Goal: Find specific page/section: Find specific page/section

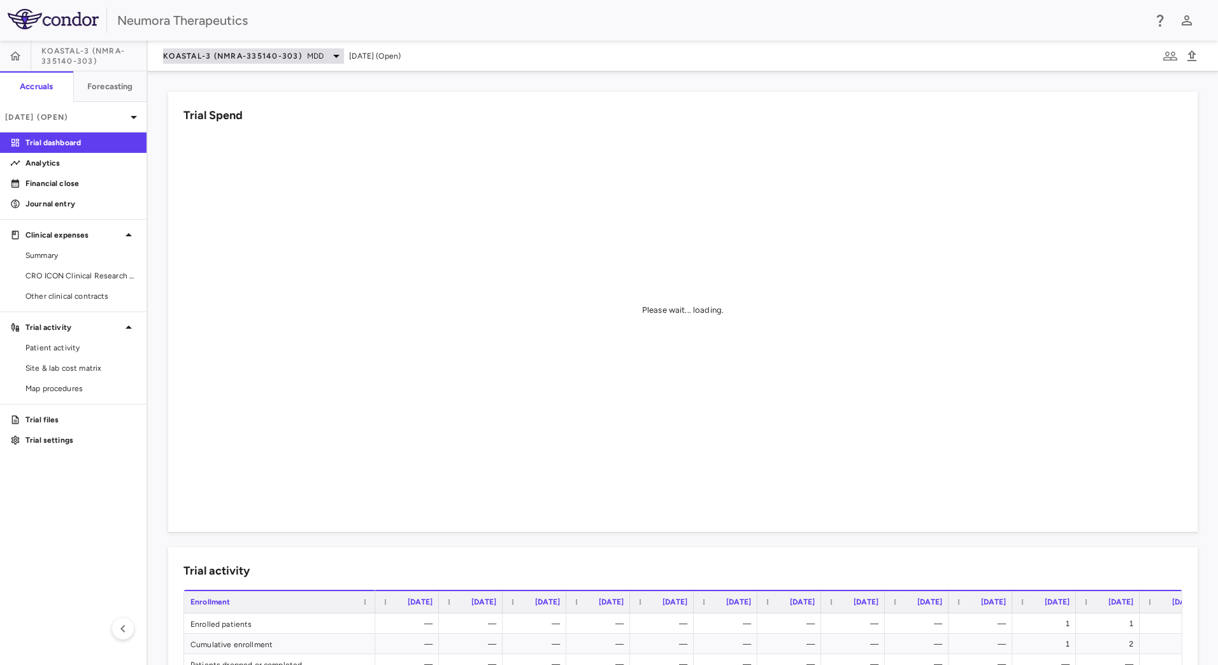
click at [253, 57] on span "KOASTAL-3 (NMRA-335140-303)" at bounding box center [232, 56] width 139 height 10
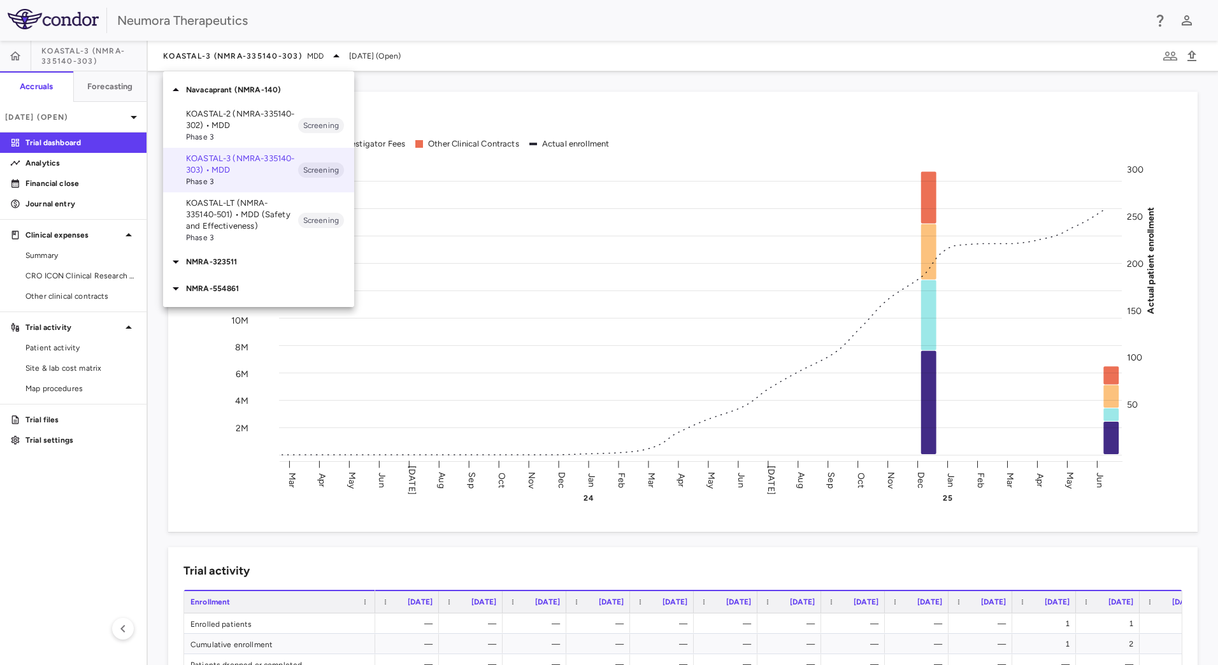
click at [243, 119] on p "KOASTAL-2 (NMRA-335140-302) • MDD" at bounding box center [242, 119] width 112 height 23
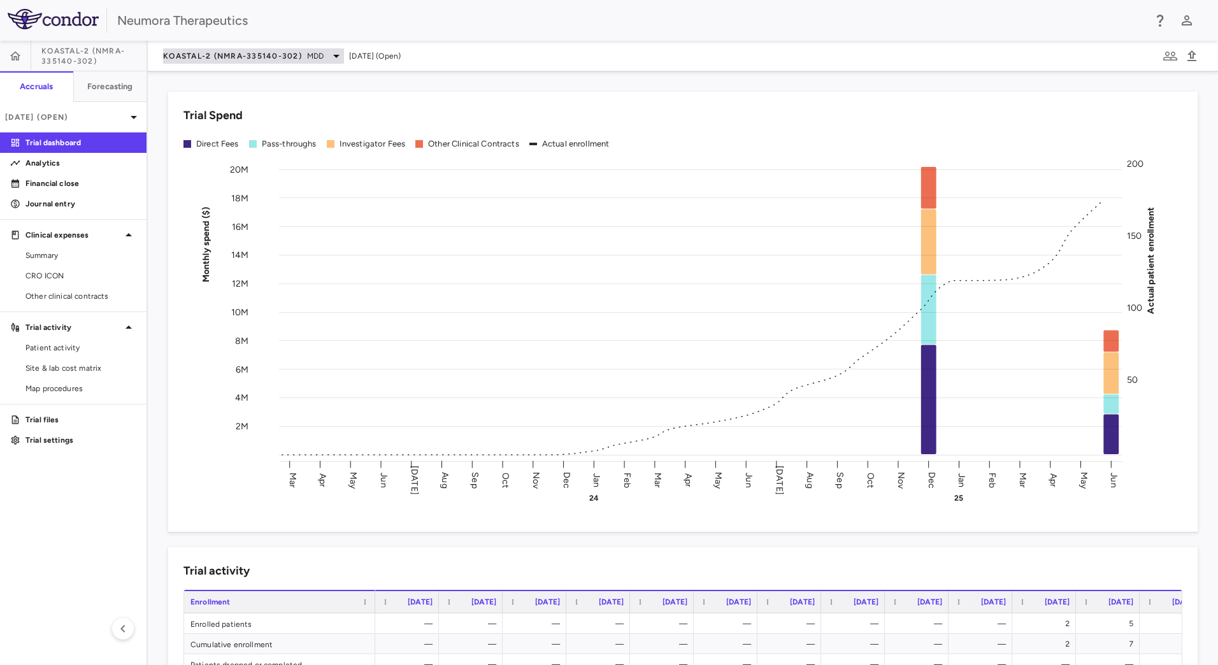
click at [311, 60] on span "MDD" at bounding box center [315, 55] width 17 height 11
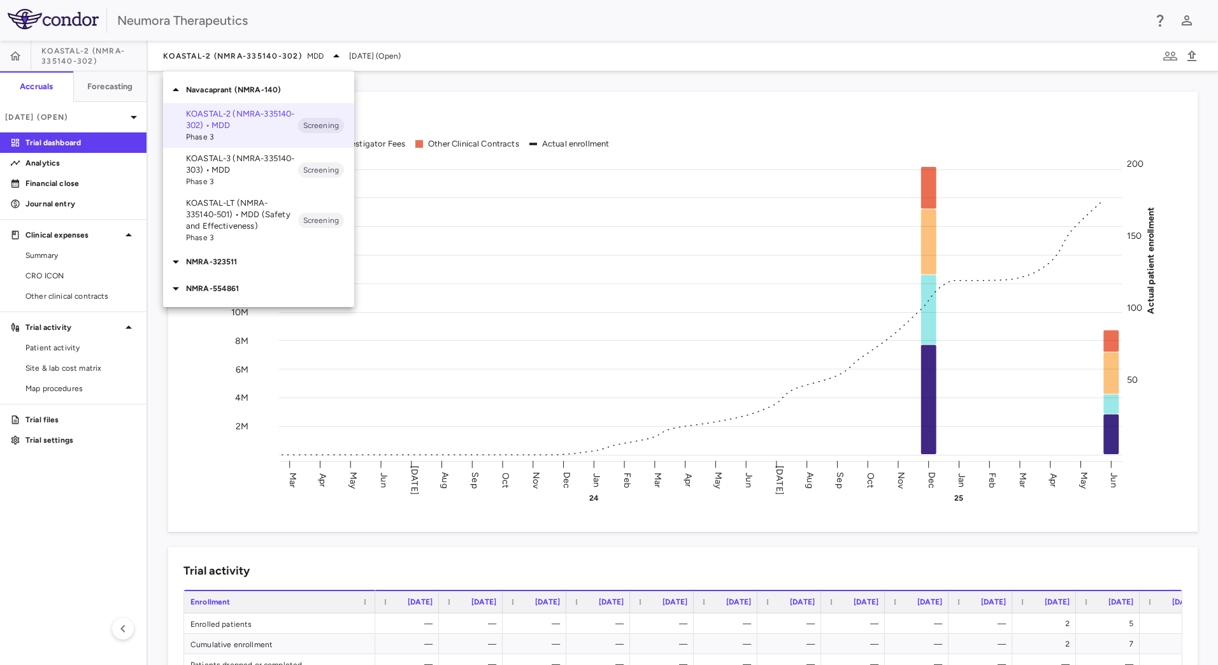
click at [322, 56] on div at bounding box center [609, 332] width 1218 height 665
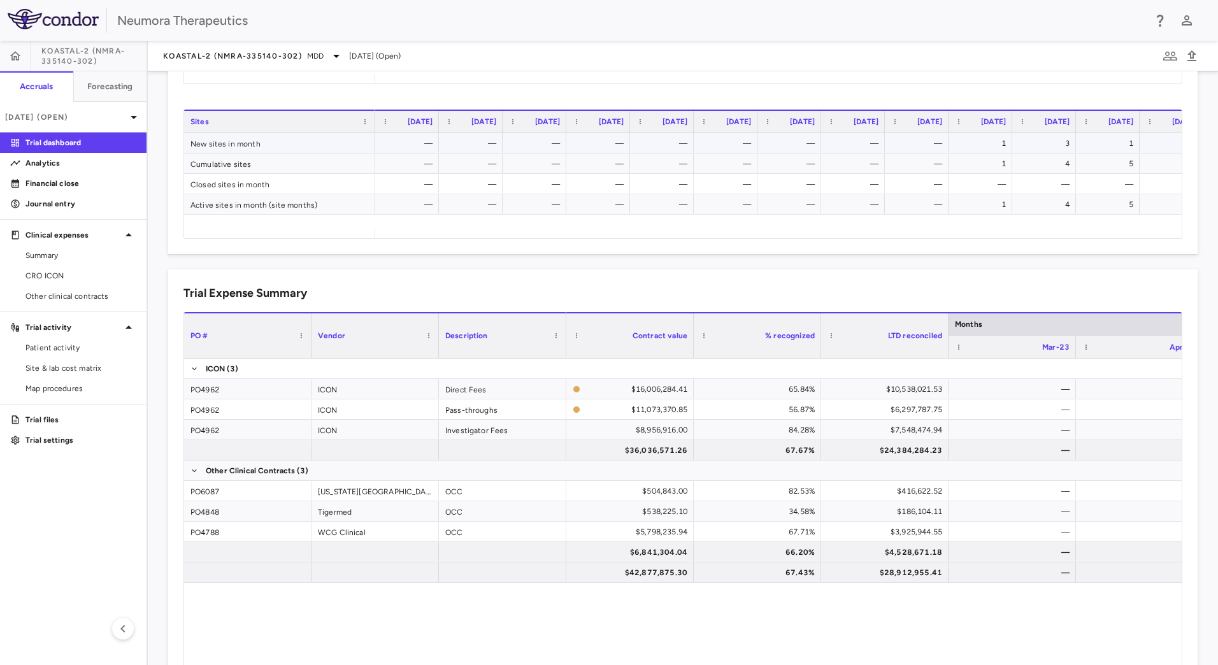
scroll to position [700, 0]
